Goal: Task Accomplishment & Management: Manage account settings

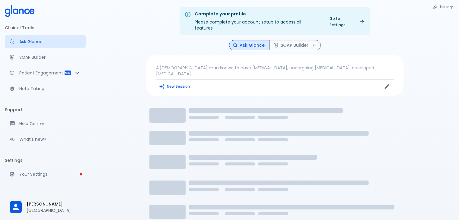
click at [26, 8] on icon at bounding box center [20, 11] width 30 height 12
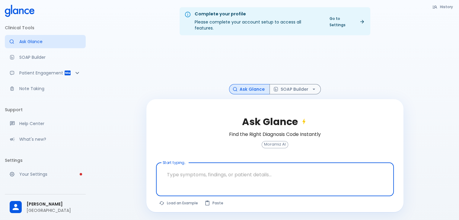
scroll to position [24, 0]
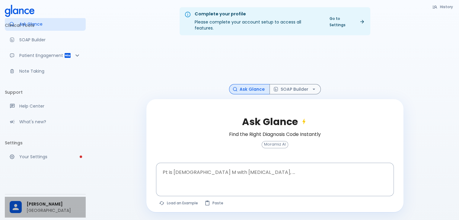
click at [60, 208] on p "[GEOGRAPHIC_DATA]" at bounding box center [54, 211] width 54 height 6
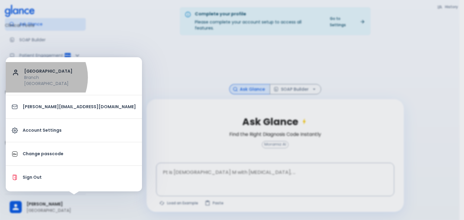
click at [38, 78] on p "Branch" at bounding box center [80, 78] width 112 height 6
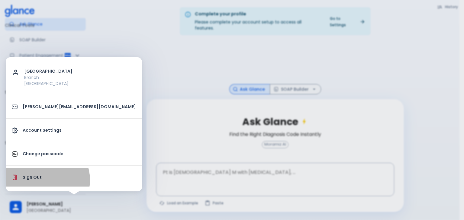
click at [47, 180] on p "Sign Out" at bounding box center [79, 178] width 113 height 6
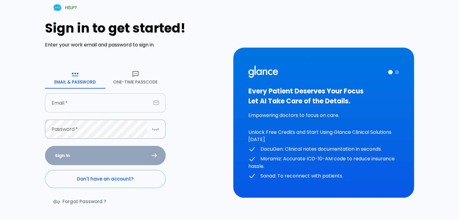
click at [87, 104] on input "Email   *" at bounding box center [98, 103] width 106 height 19
type input "[EMAIL_ADDRESS][DOMAIN_NAME]"
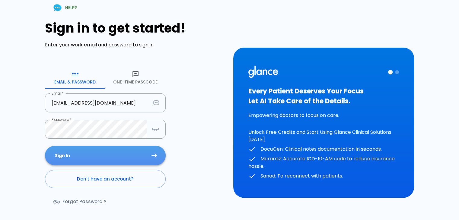
click at [101, 159] on button "Sign In" at bounding box center [105, 156] width 121 height 20
